Goal: Transaction & Acquisition: Purchase product/service

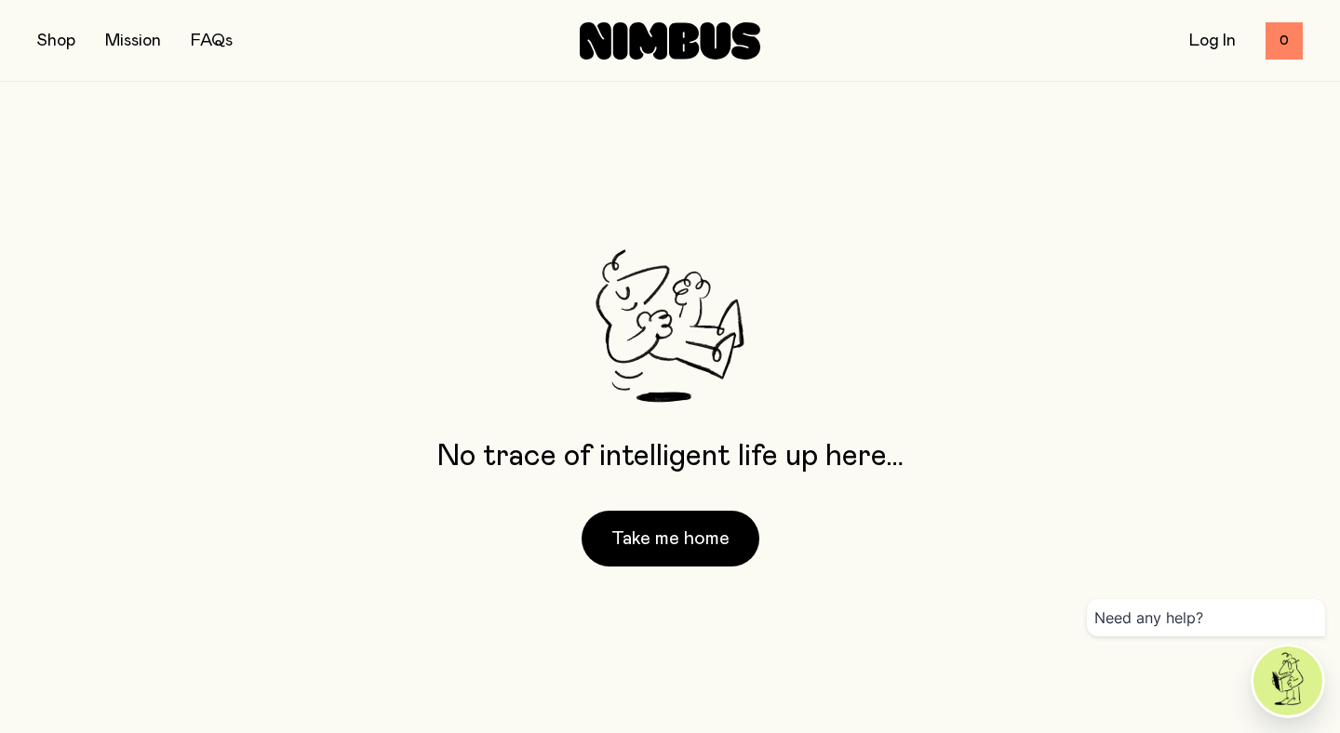
click at [54, 37] on button "button" at bounding box center [56, 41] width 38 height 26
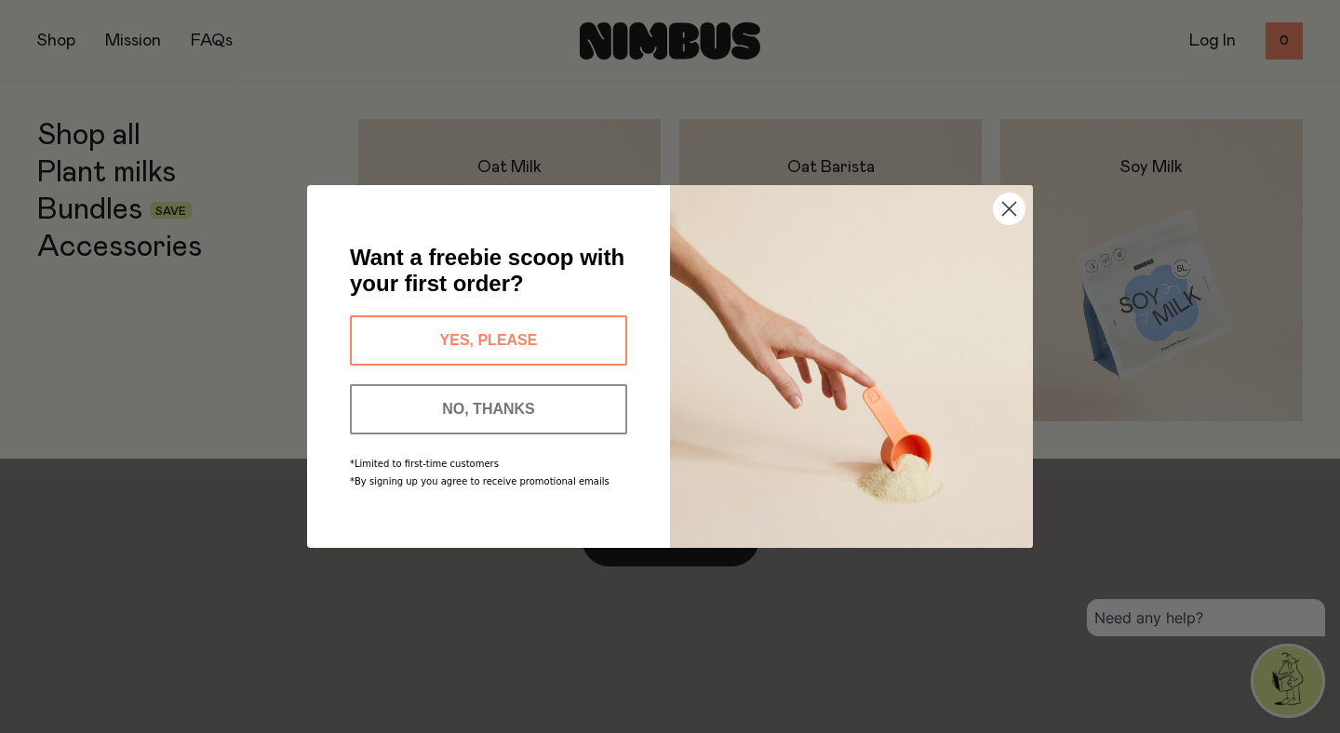
click at [1002, 212] on circle "Close dialog" at bounding box center [1009, 209] width 31 height 31
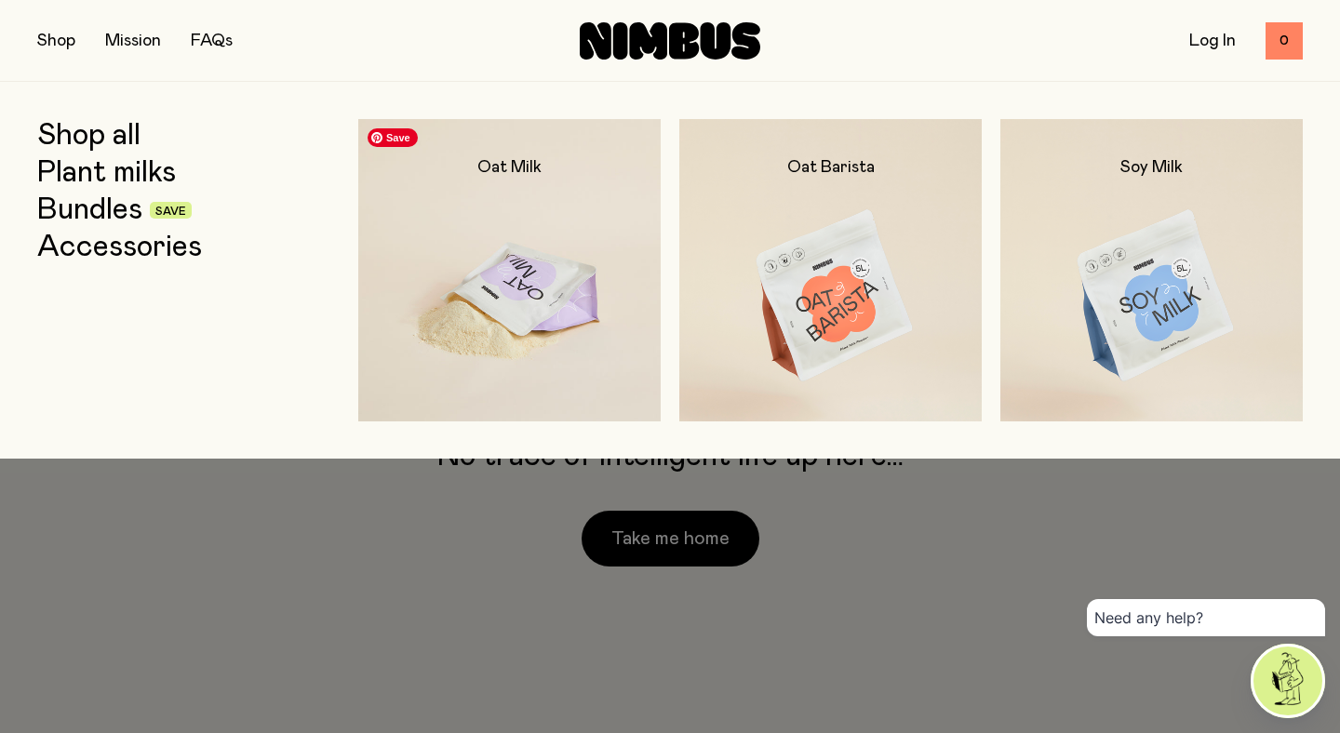
click at [569, 221] on img at bounding box center [509, 296] width 302 height 355
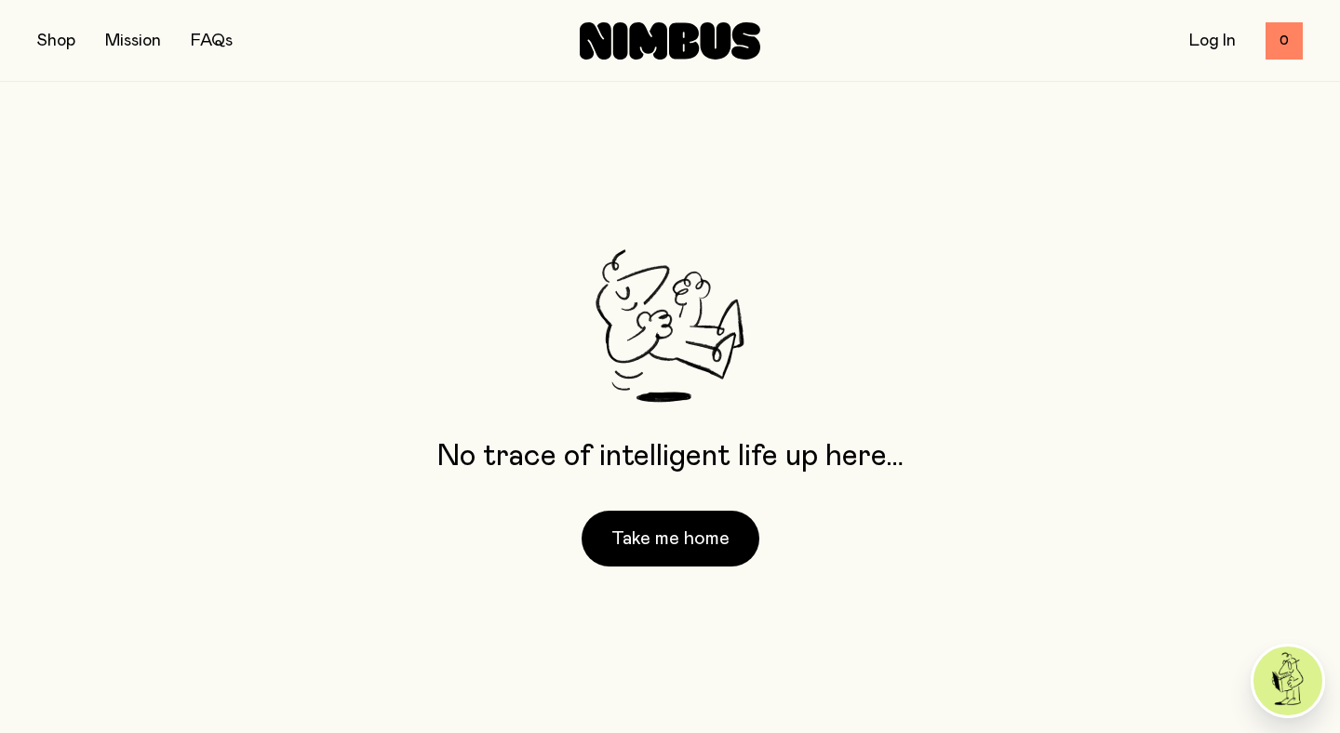
click at [883, 470] on p "No trace of intelligent life up here…" at bounding box center [670, 457] width 466 height 34
click at [678, 541] on button "Take me home" at bounding box center [671, 539] width 178 height 56
click at [119, 38] on link "Mission" at bounding box center [133, 41] width 56 height 17
click at [56, 37] on button "button" at bounding box center [56, 41] width 38 height 26
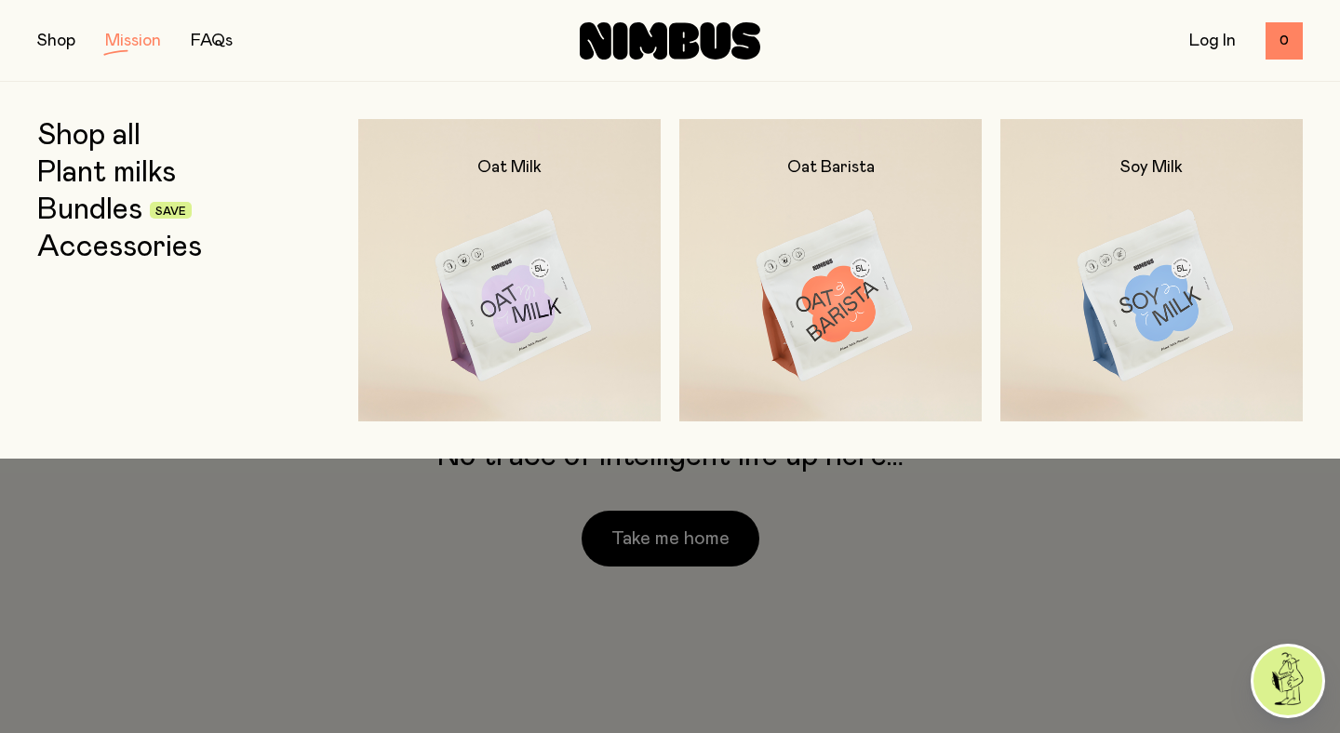
click at [92, 174] on link "Plant milks" at bounding box center [106, 173] width 139 height 34
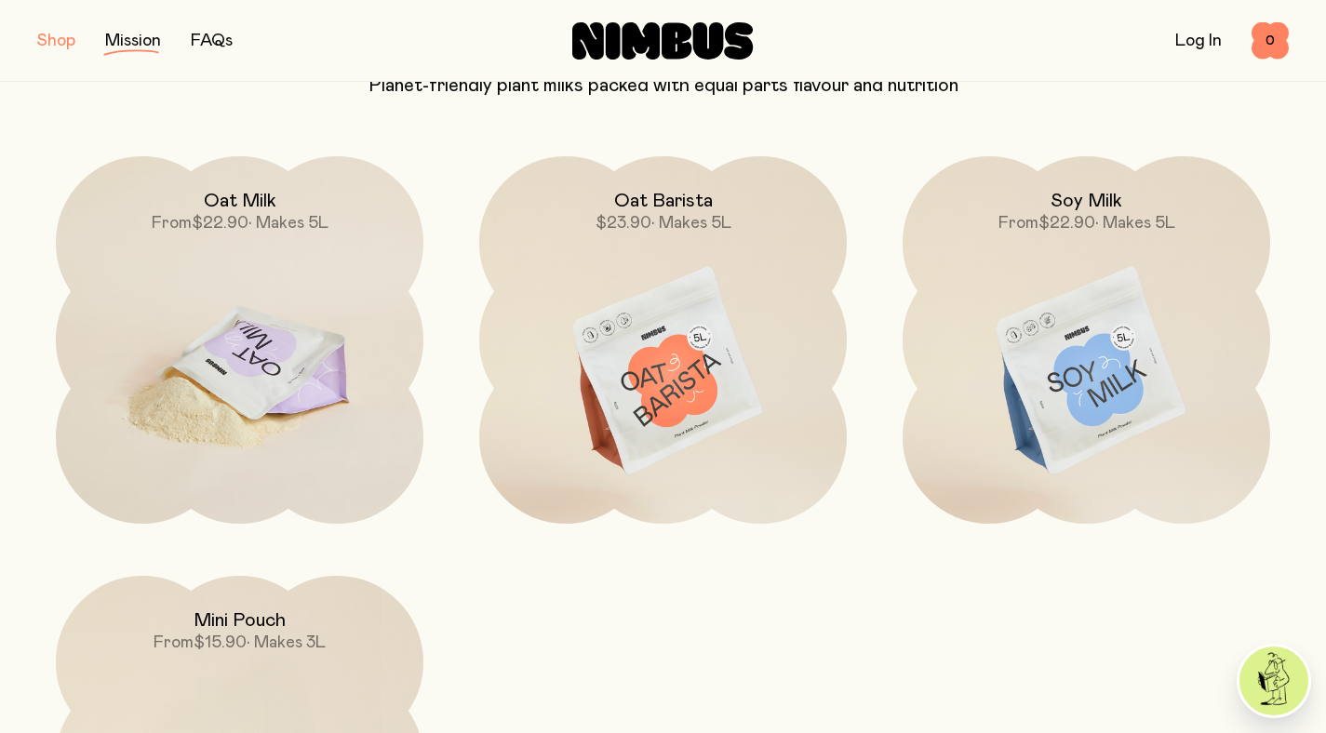
scroll to position [238, 0]
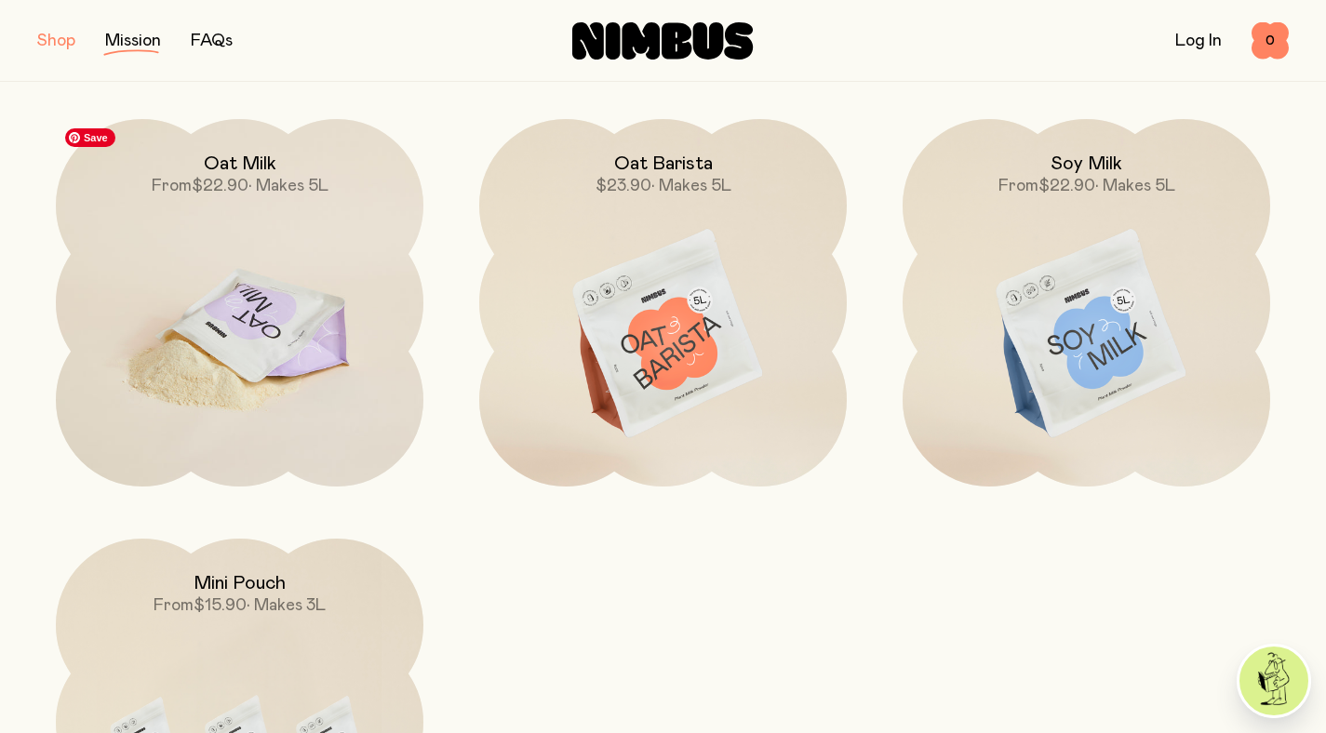
click at [306, 345] on img at bounding box center [240, 335] width 368 height 432
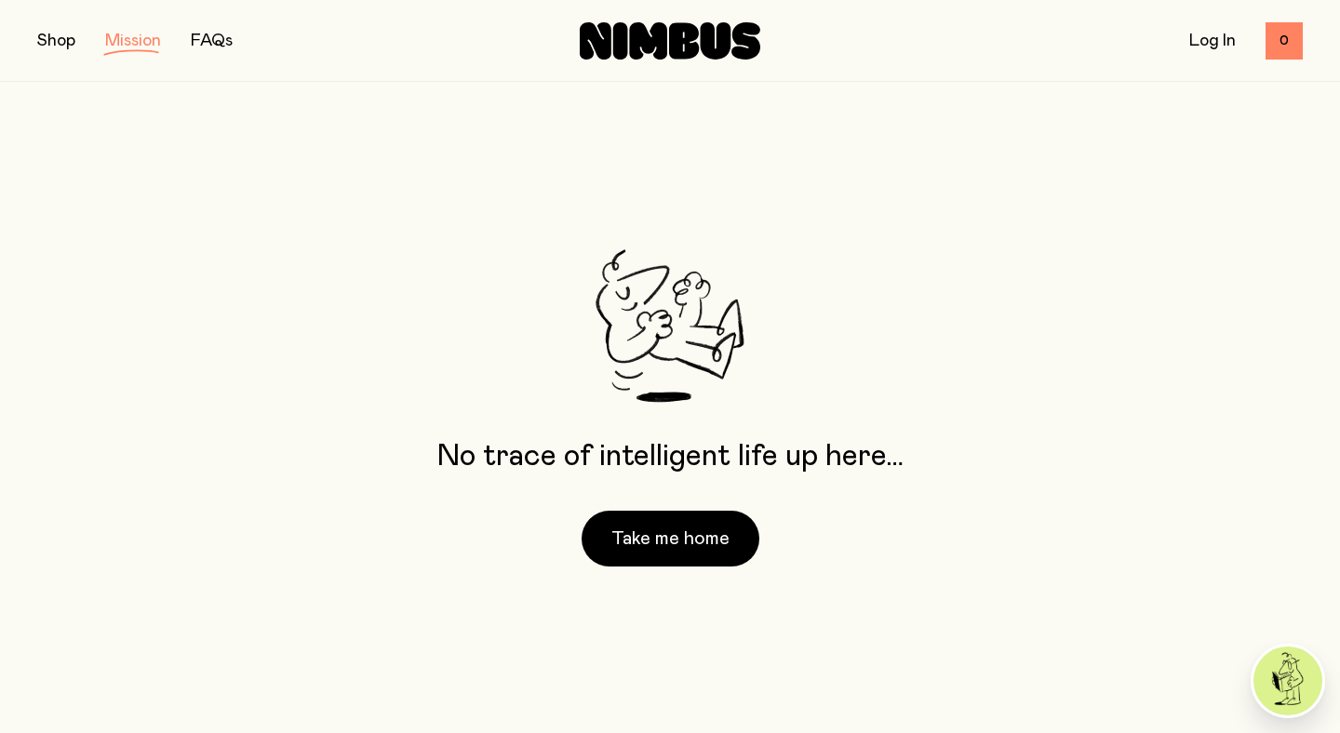
click at [1296, 691] on img at bounding box center [1288, 681] width 69 height 69
click at [825, 304] on div "No trace of intelligent life up here… Take me home" at bounding box center [670, 407] width 466 height 317
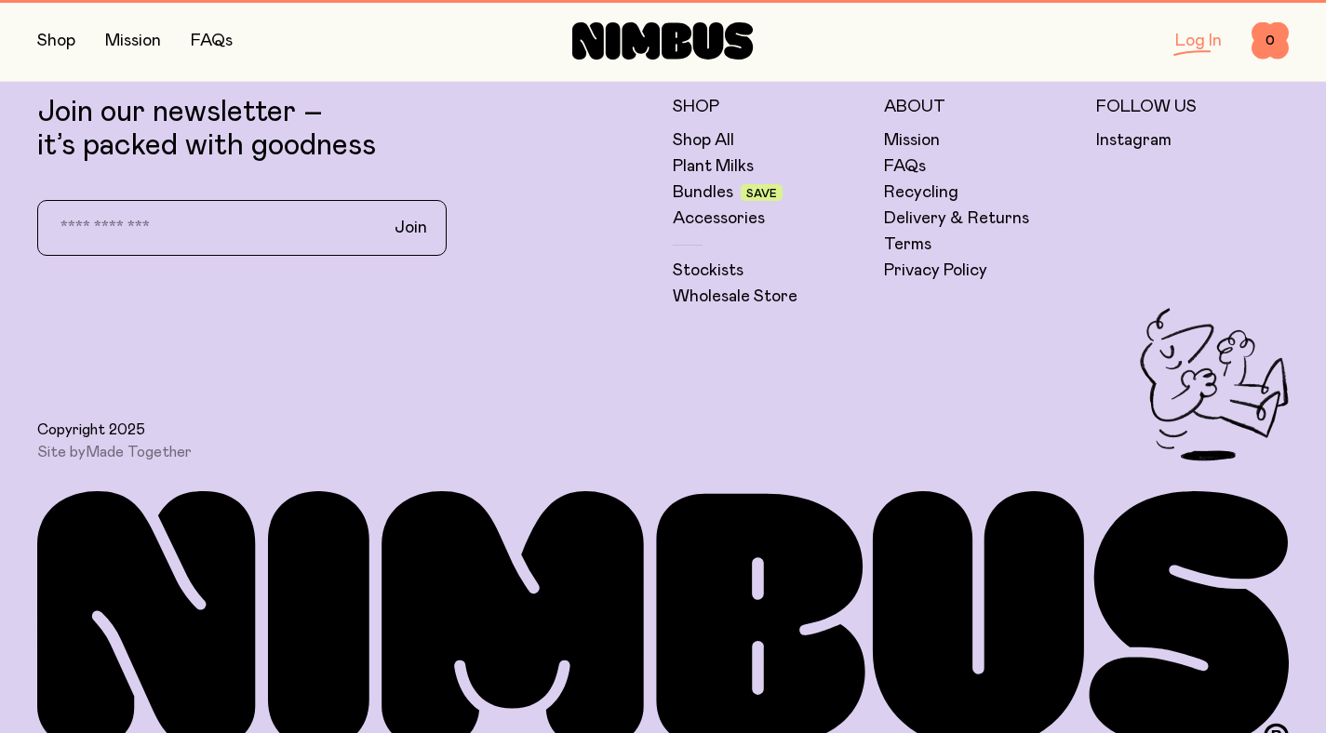
scroll to position [579, 0]
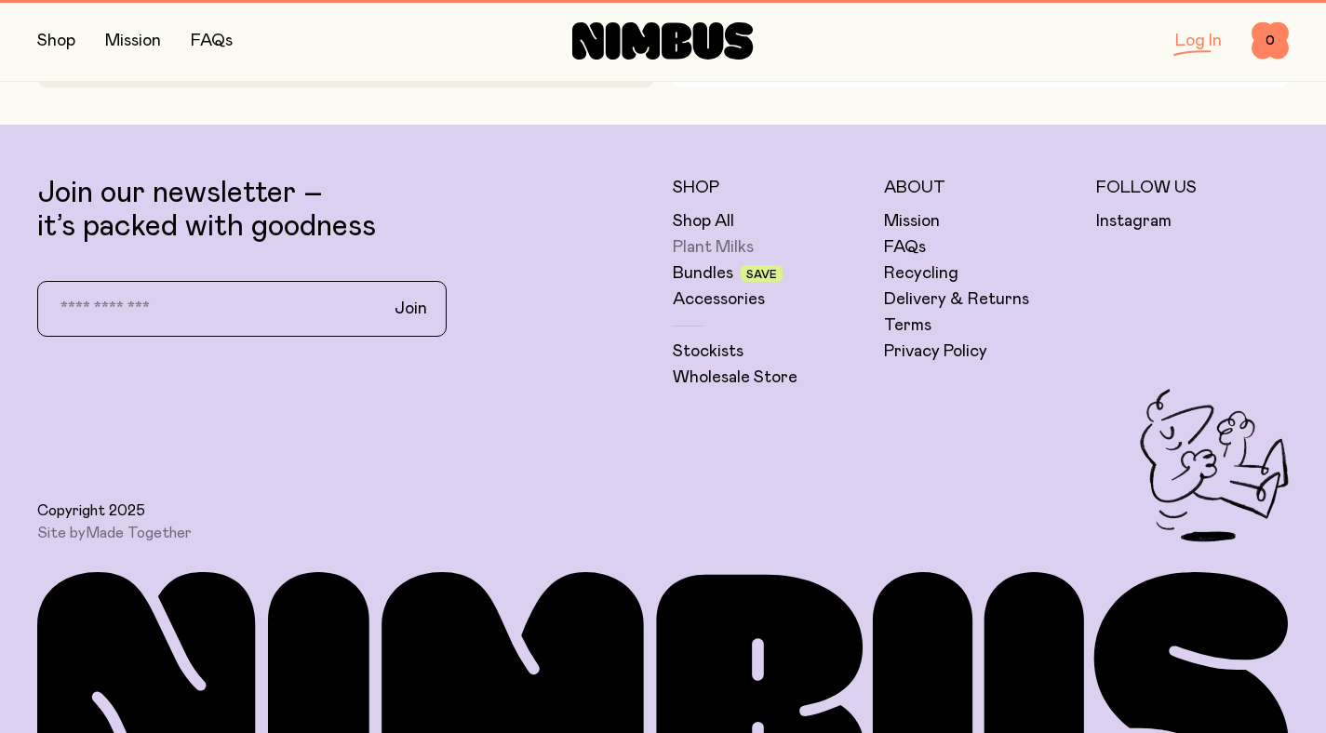
click at [727, 249] on link "Plant Milks" at bounding box center [713, 247] width 81 height 22
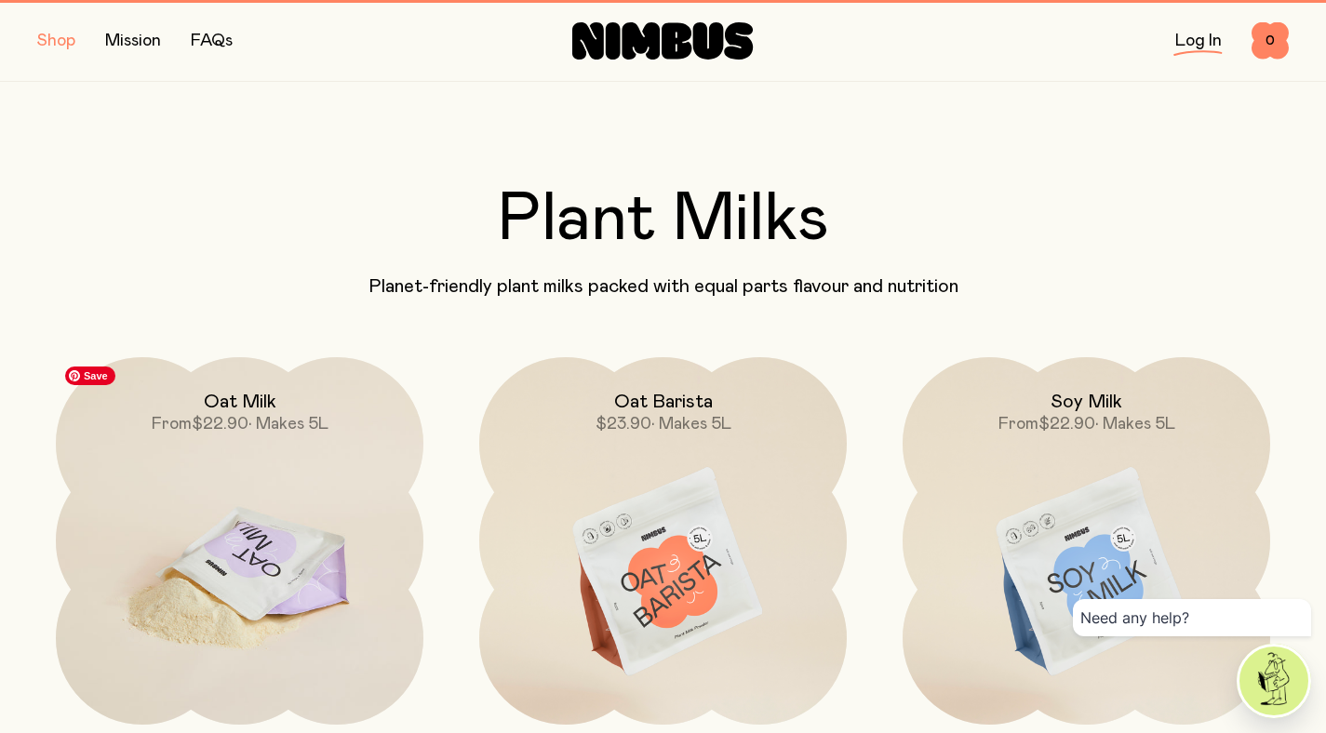
click at [252, 493] on img at bounding box center [240, 573] width 368 height 432
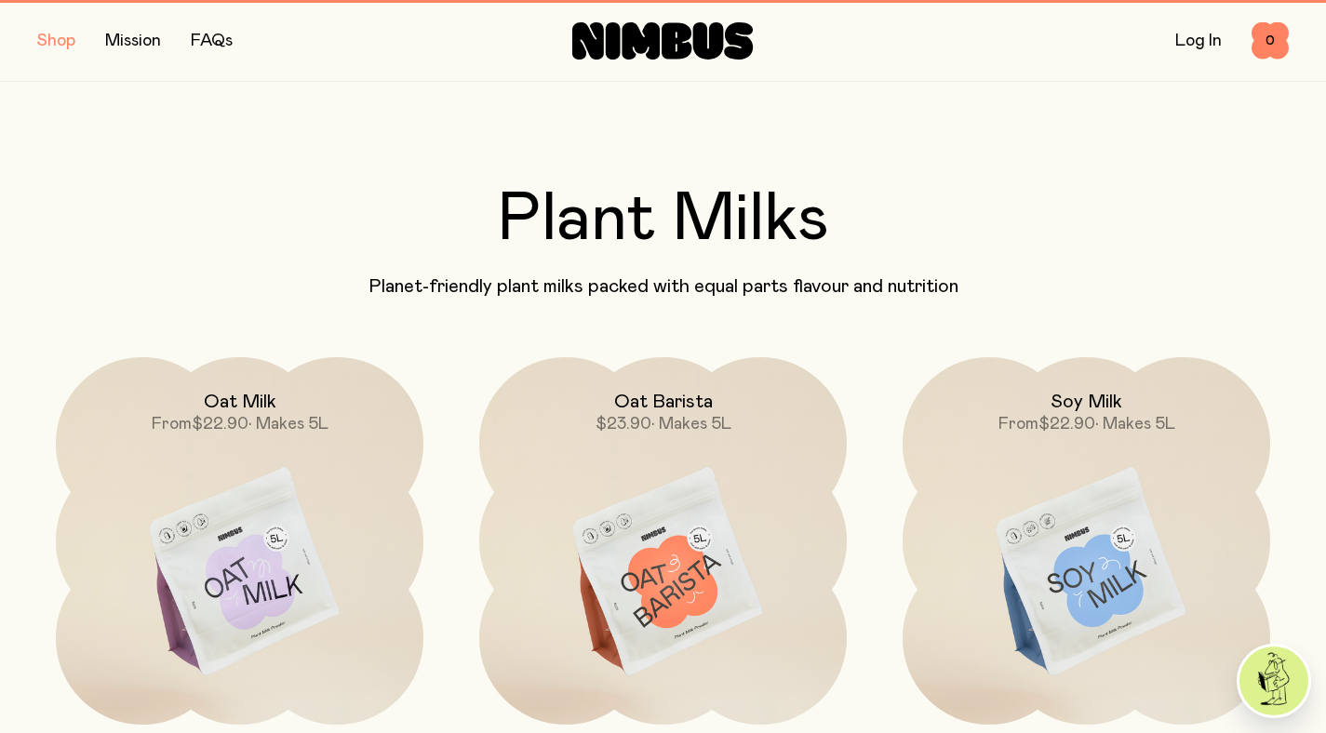
click at [65, 42] on button "button" at bounding box center [56, 41] width 38 height 26
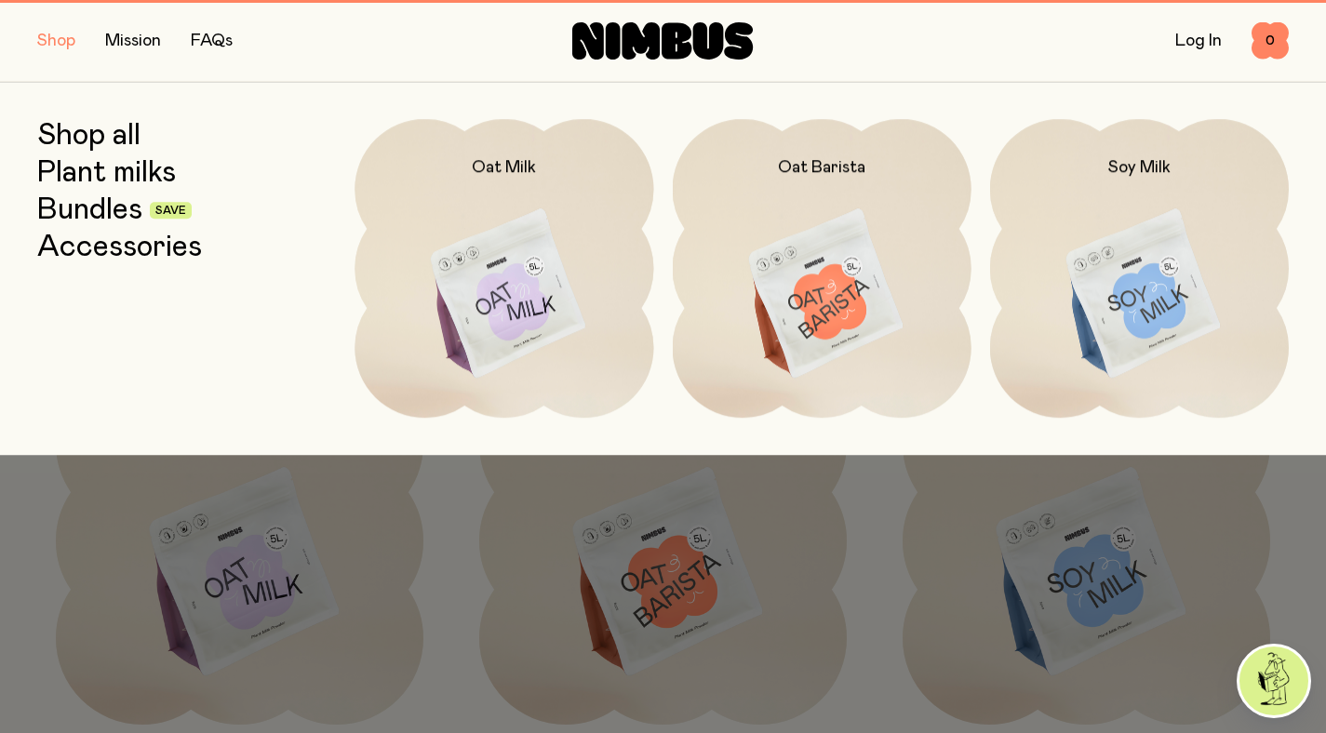
click at [473, 605] on div at bounding box center [663, 366] width 1326 height 733
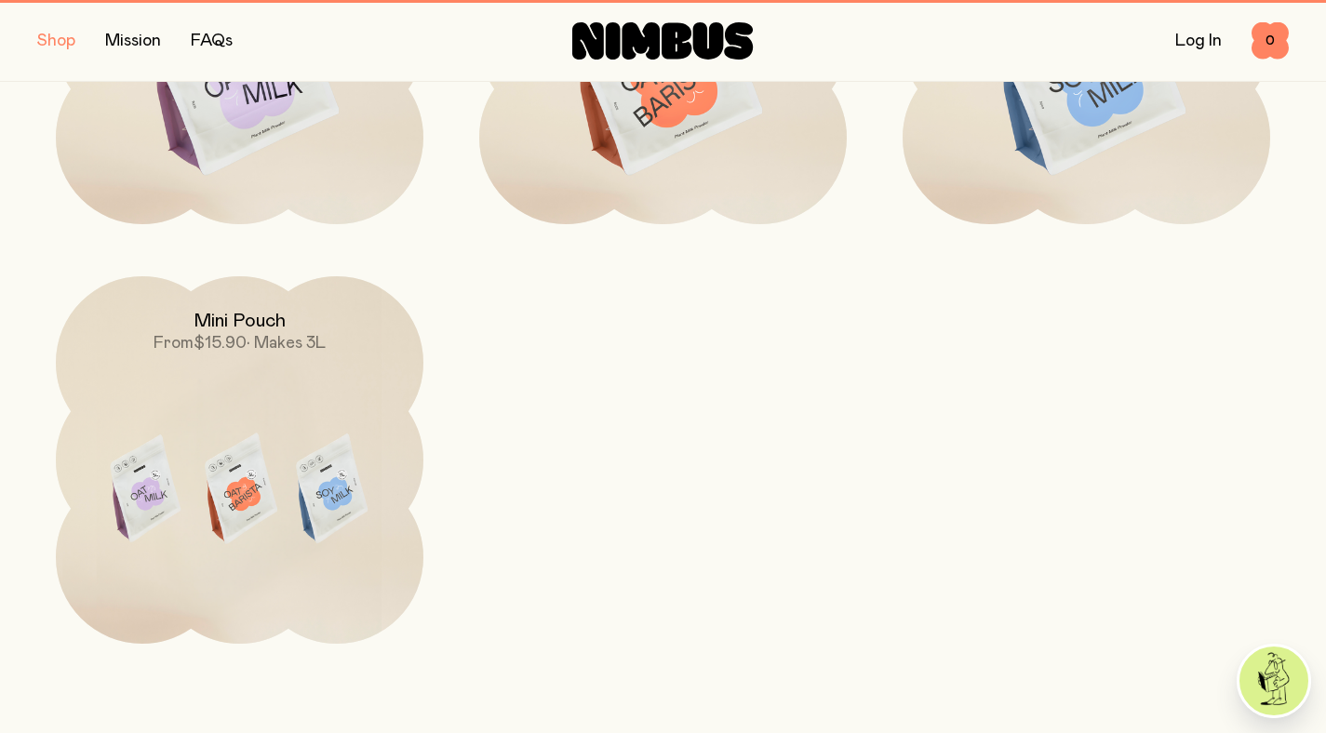
scroll to position [165, 0]
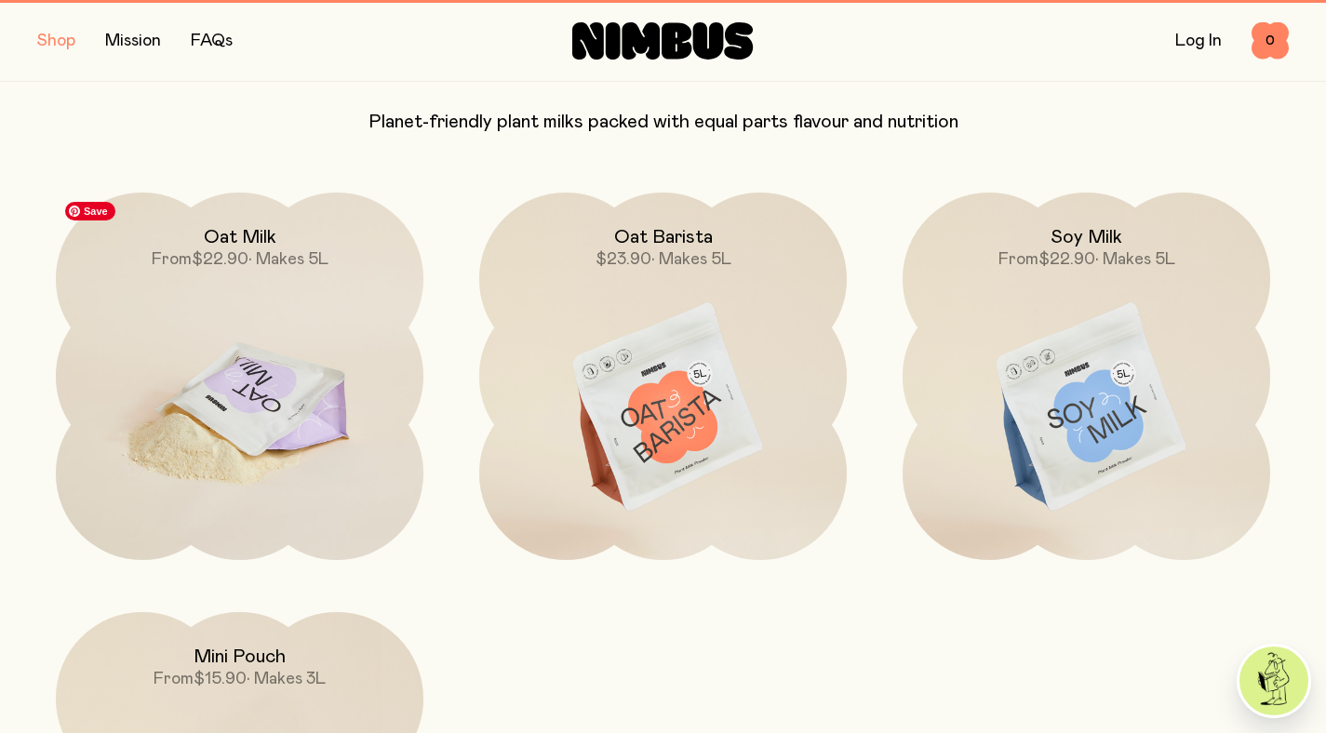
click at [266, 392] on img at bounding box center [240, 409] width 368 height 432
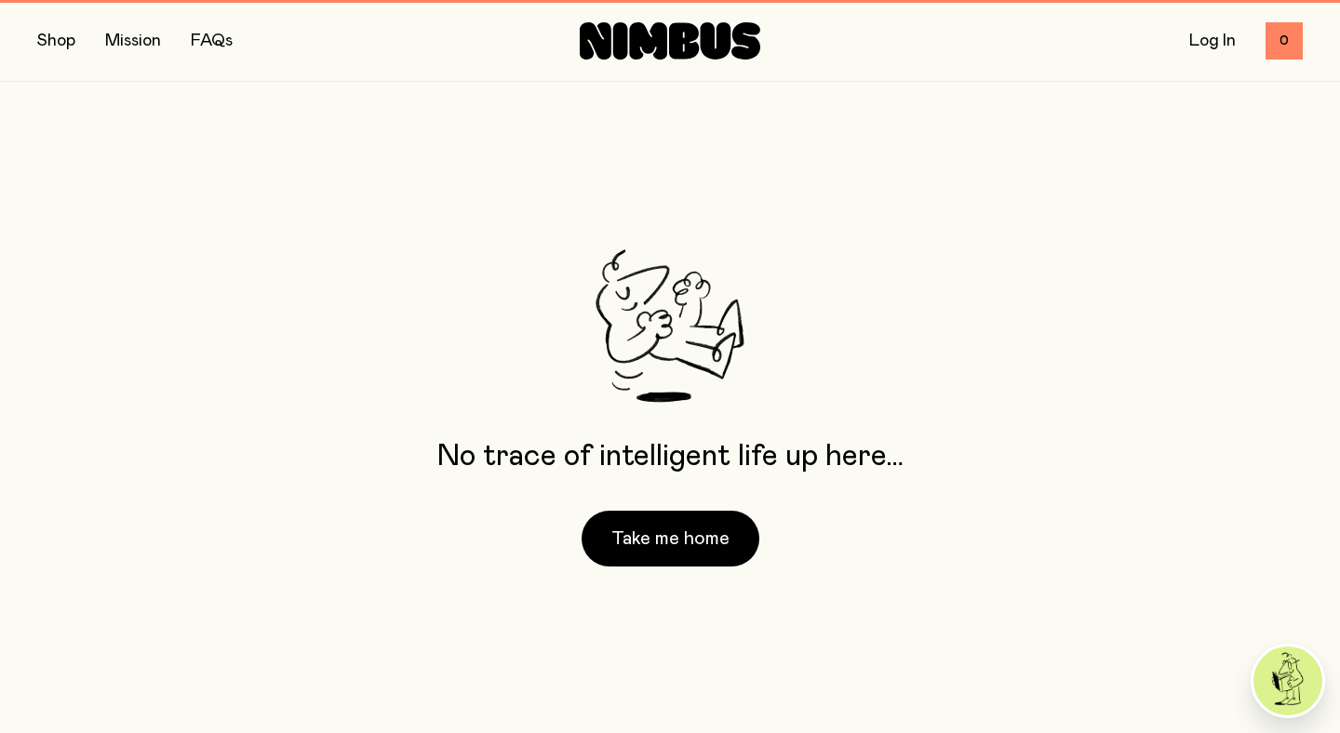
click at [44, 34] on button "button" at bounding box center [56, 41] width 38 height 26
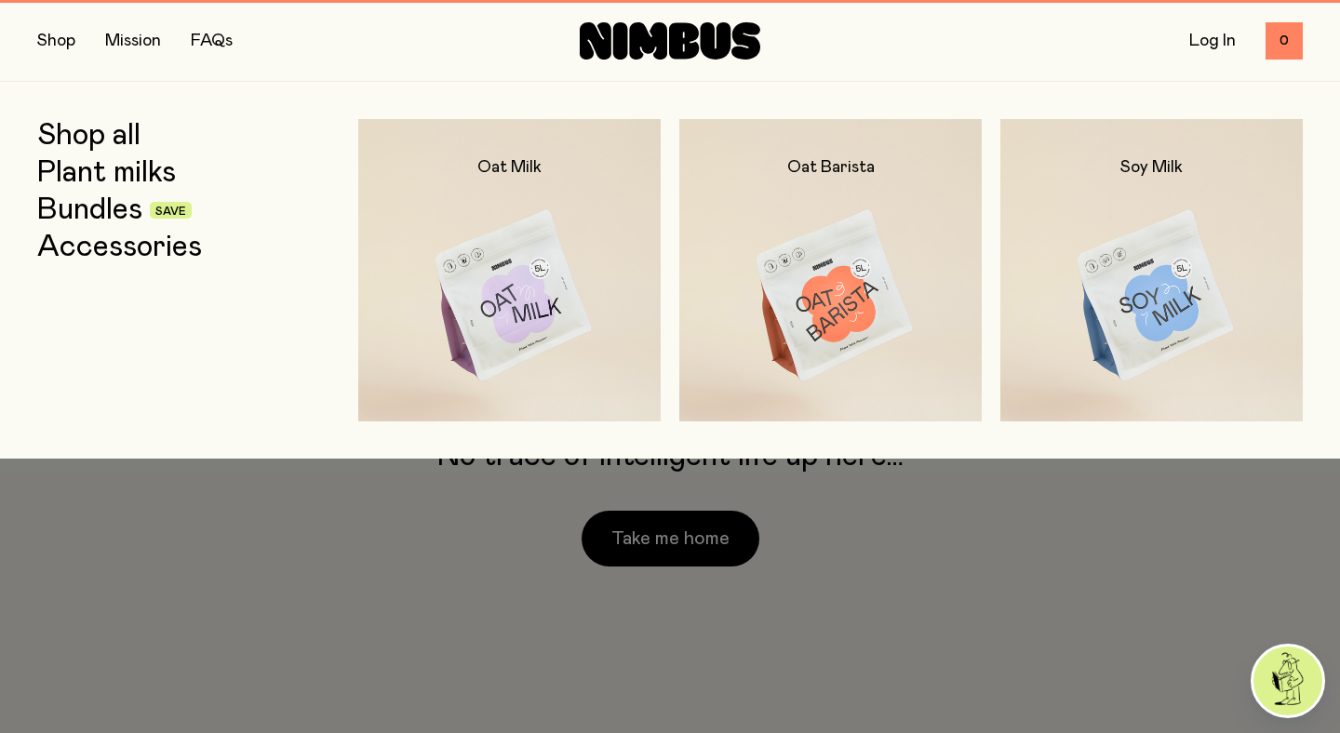
click at [395, 47] on div "Shop Mission FAQs" at bounding box center [248, 41] width 422 height 26
click at [941, 553] on div at bounding box center [670, 366] width 1340 height 733
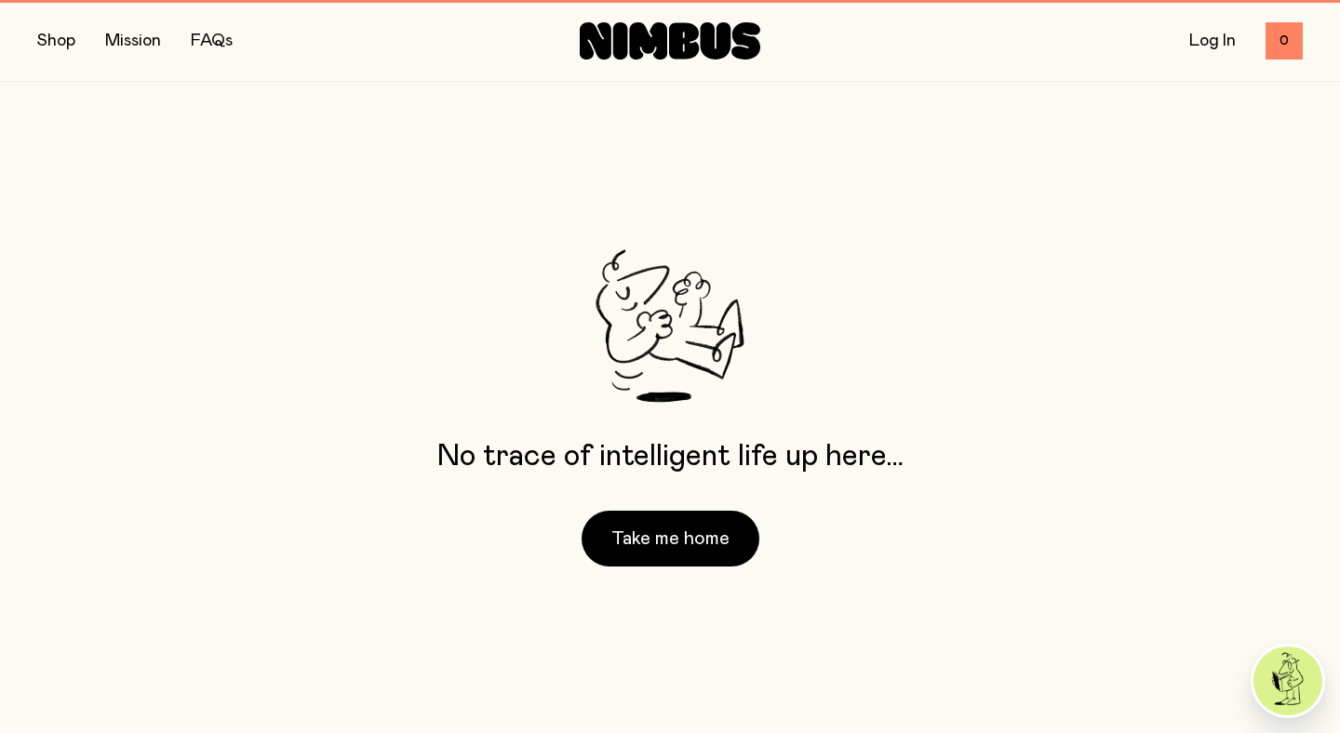
click at [655, 48] on icon at bounding box center [670, 40] width 181 height 37
click at [53, 43] on button "button" at bounding box center [56, 41] width 38 height 26
